Goal: Find specific page/section

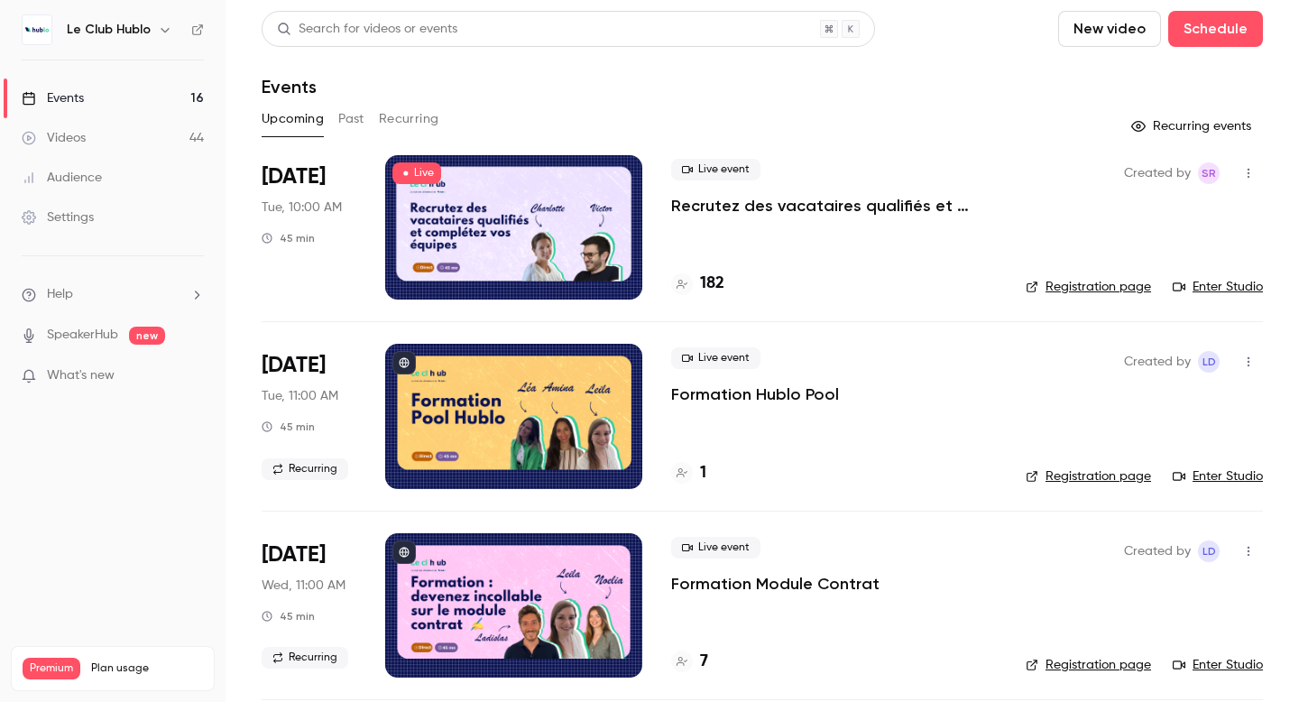
click at [767, 396] on p "Formation Hublo Pool" at bounding box center [755, 394] width 168 height 22
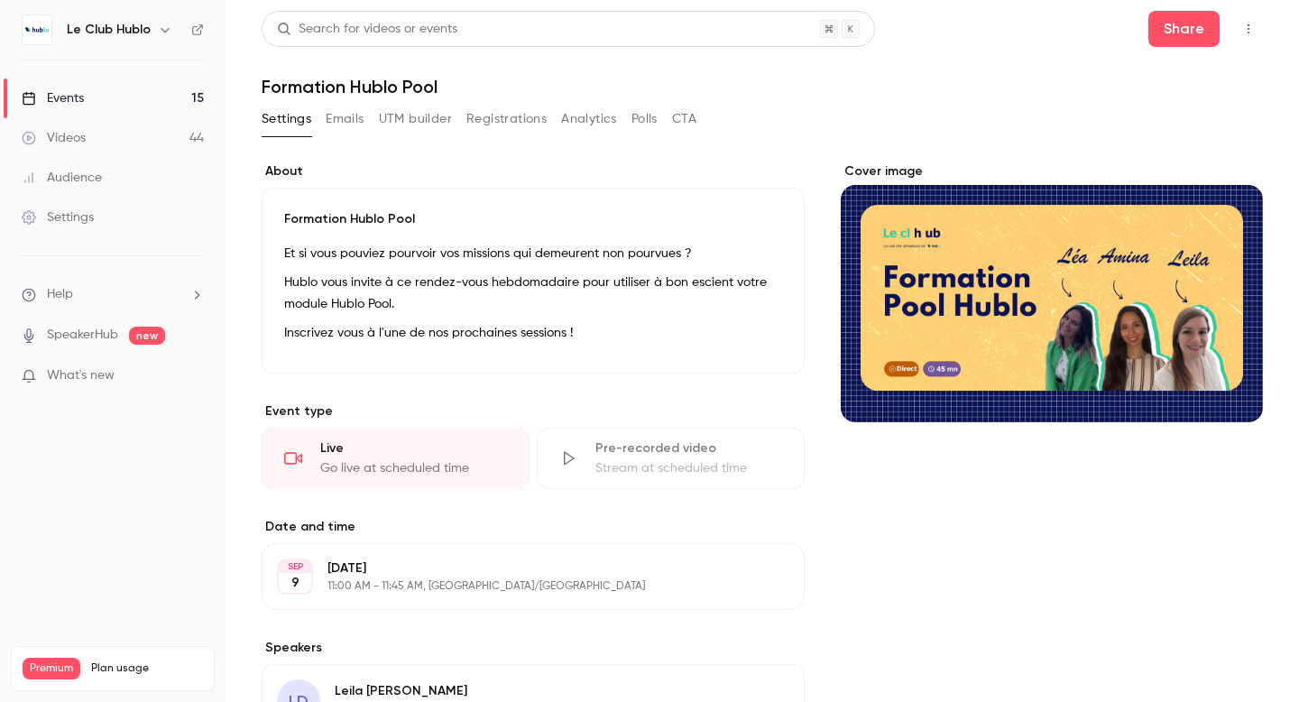
click at [1241, 31] on icon "button" at bounding box center [1248, 29] width 14 height 13
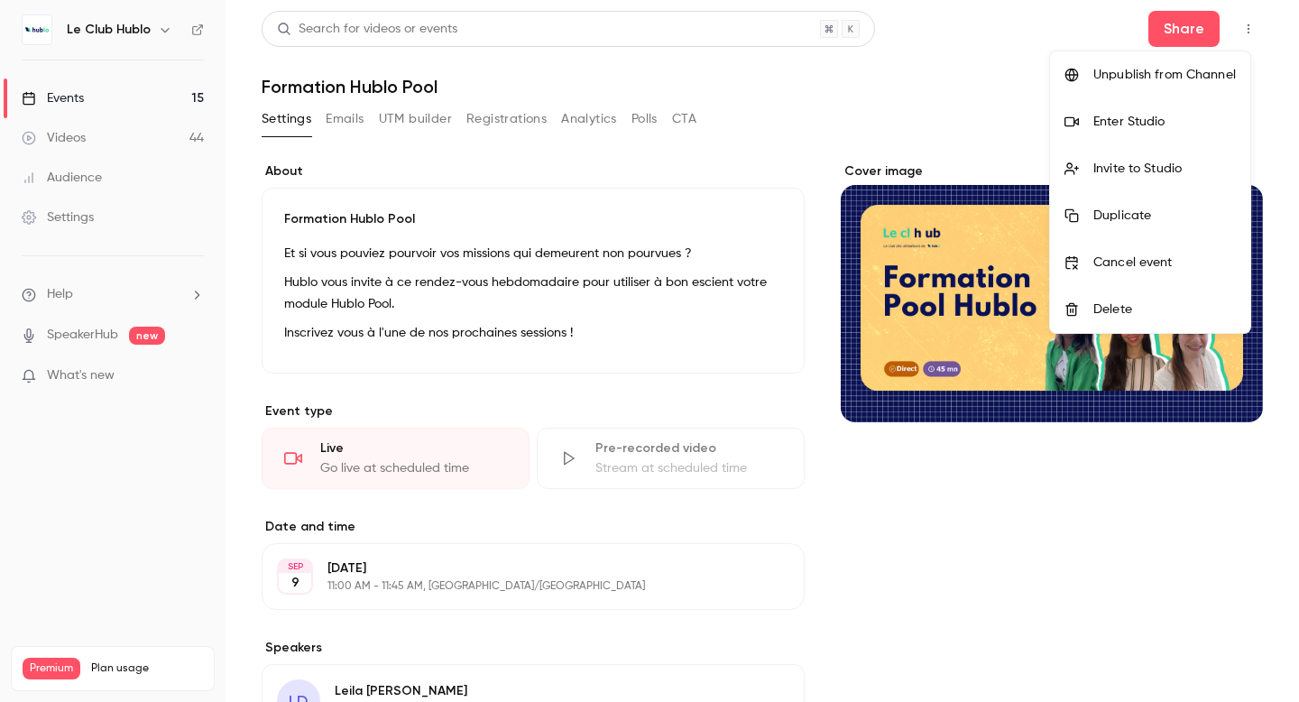
click at [1157, 116] on div "Enter Studio" at bounding box center [1164, 122] width 142 height 18
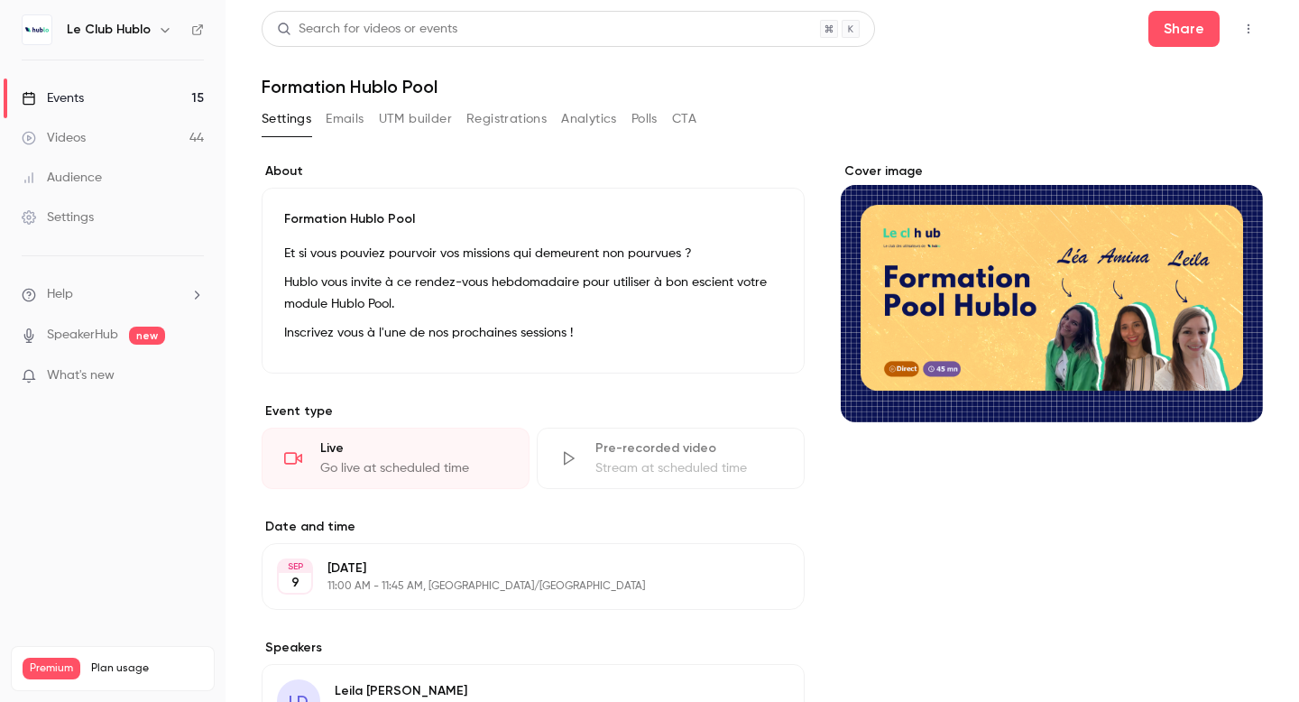
click at [143, 102] on link "Events 15" at bounding box center [112, 98] width 225 height 40
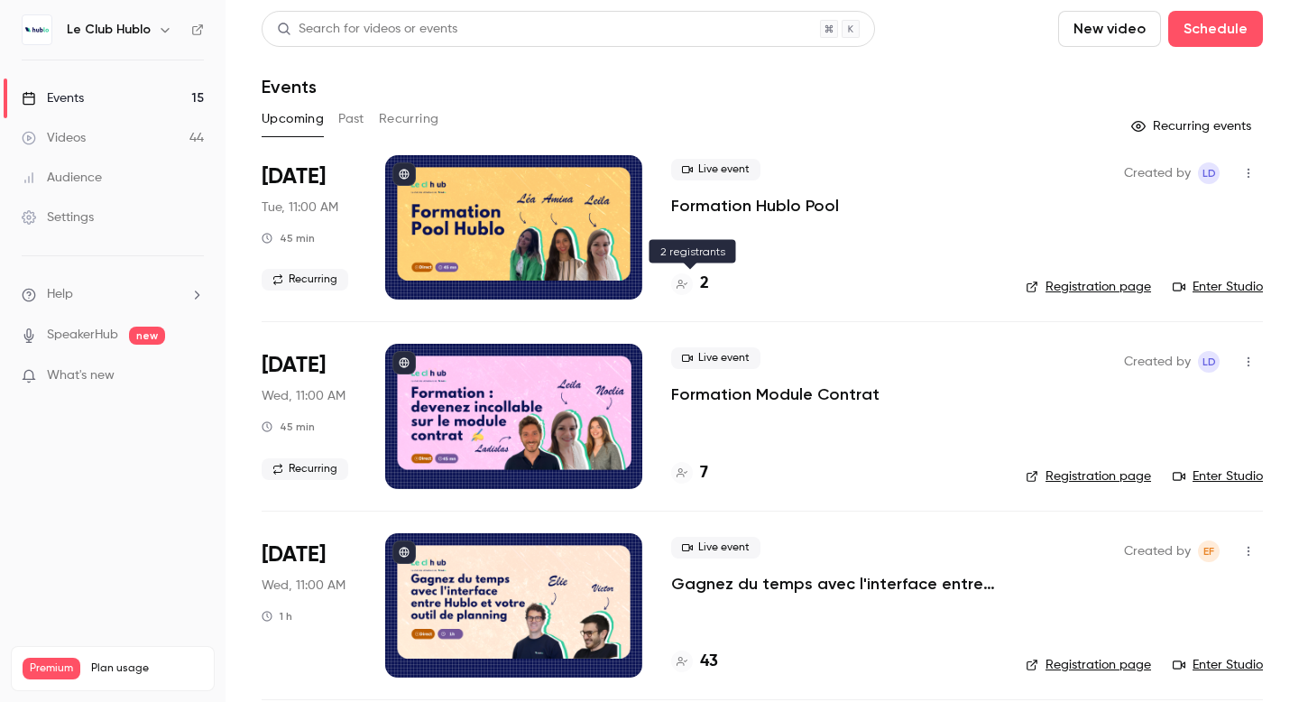
click at [701, 283] on h4 "2" at bounding box center [704, 283] width 9 height 24
